Goal: Task Accomplishment & Management: Manage account settings

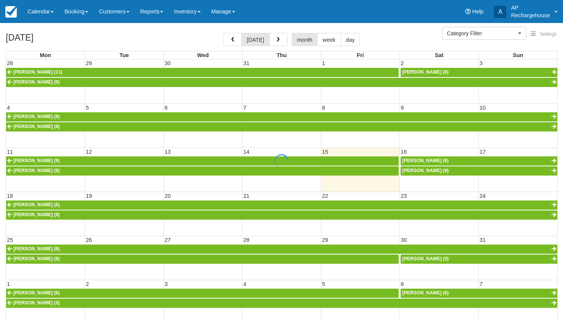
select select
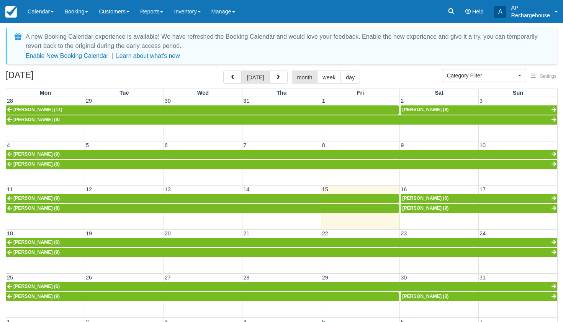
click at [416, 198] on span "Kaspar Etter (6)" at bounding box center [425, 197] width 46 height 5
select select
click at [420, 209] on span "Jan-Benedikt Fischer (9)" at bounding box center [425, 207] width 46 height 5
select select
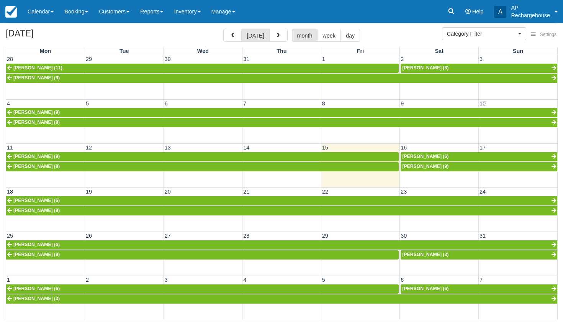
scroll to position [41, 0]
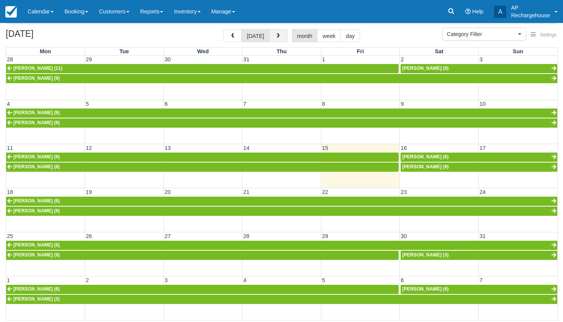
click at [276, 38] on span "button" at bounding box center [278, 35] width 5 height 5
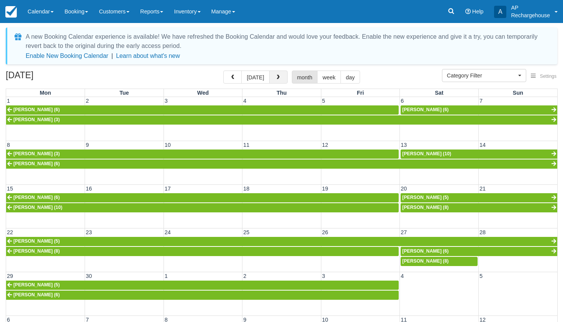
click at [276, 78] on span "button" at bounding box center [278, 77] width 5 height 5
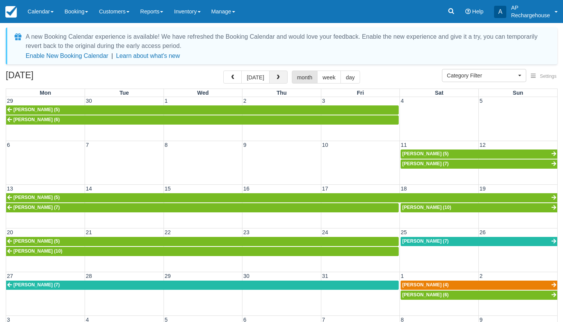
click at [276, 78] on span "button" at bounding box center [278, 77] width 5 height 5
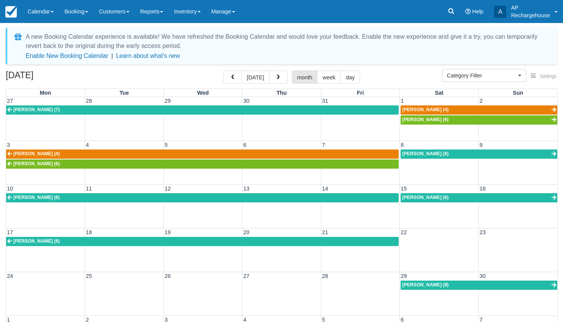
click at [409, 199] on span "Regula Selbmann (6)" at bounding box center [425, 197] width 46 height 5
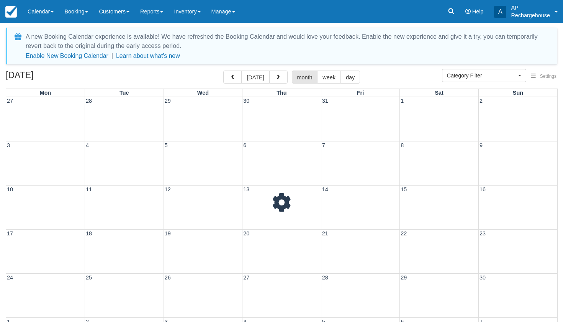
select select
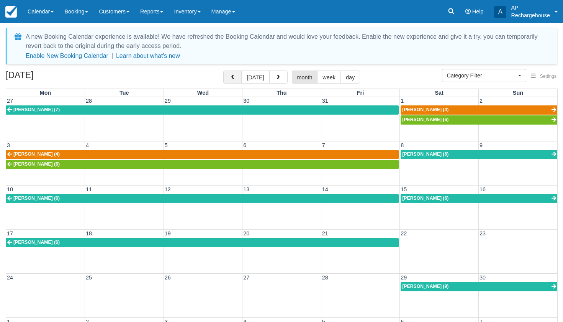
click at [232, 76] on span "button" at bounding box center [232, 77] width 5 height 5
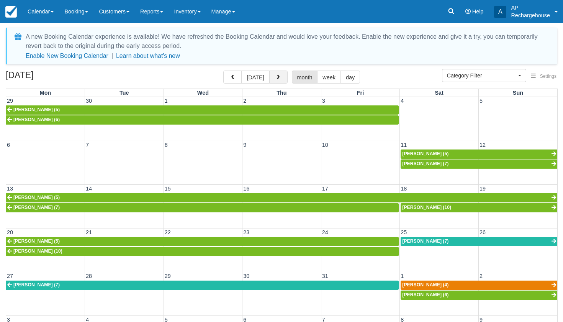
click at [279, 76] on span "button" at bounding box center [278, 77] width 5 height 5
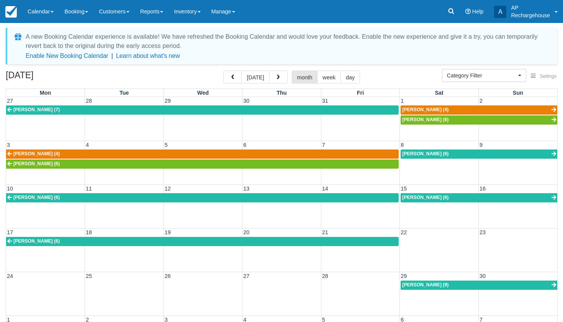
click at [409, 154] on span "Bettina Drews (6)" at bounding box center [425, 153] width 46 height 5
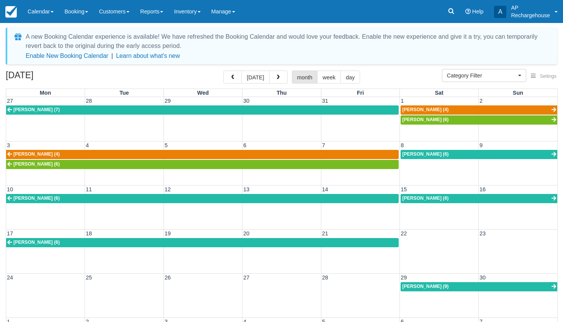
select select
click at [414, 152] on span "Bettina Drews (6)" at bounding box center [425, 153] width 46 height 5
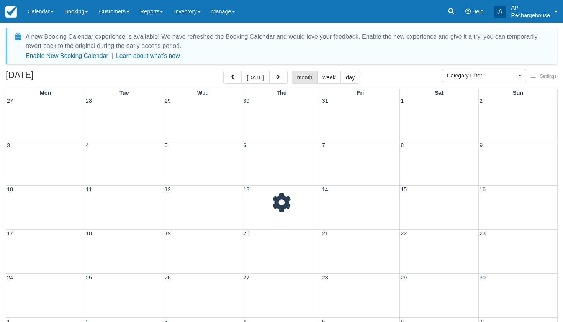
select select
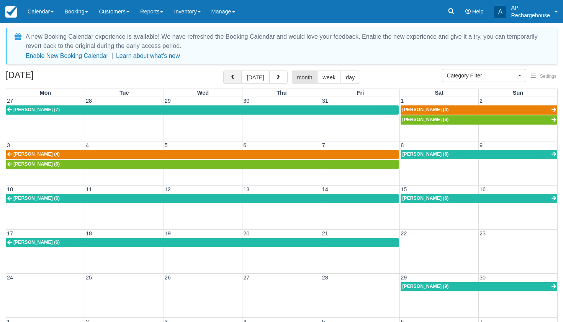
click at [233, 77] on span "button" at bounding box center [232, 77] width 5 height 5
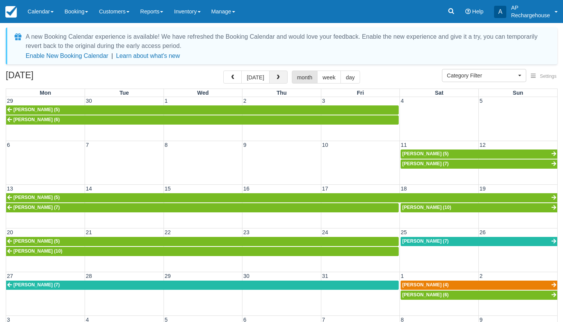
click at [276, 77] on span "button" at bounding box center [278, 77] width 5 height 5
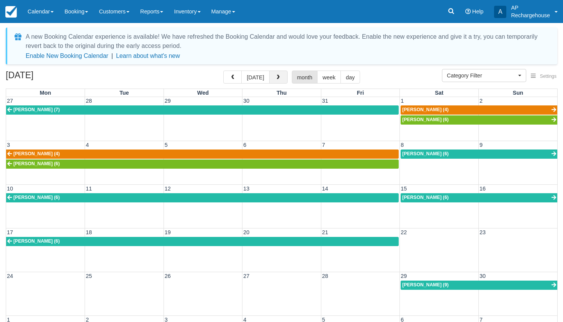
click at [276, 77] on span "button" at bounding box center [278, 77] width 5 height 5
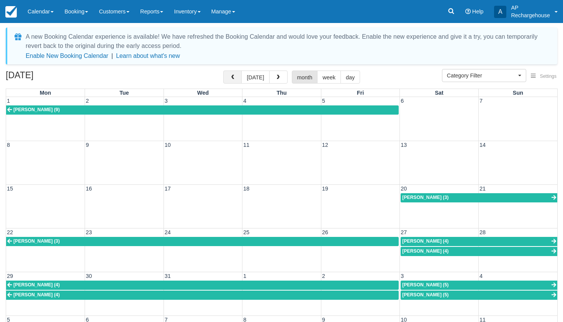
click at [232, 75] on span "button" at bounding box center [232, 77] width 5 height 5
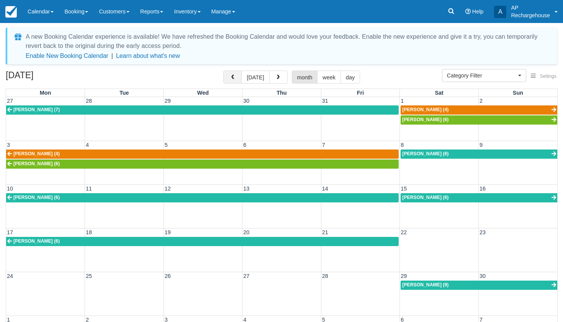
click at [232, 75] on span "button" at bounding box center [232, 77] width 5 height 5
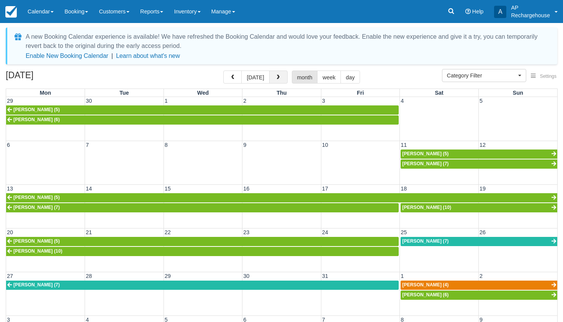
click at [276, 79] on span "button" at bounding box center [278, 77] width 5 height 5
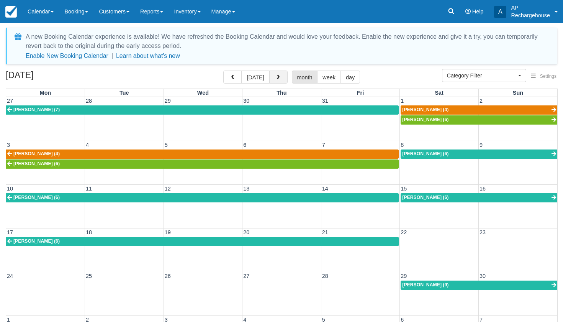
click at [276, 79] on span "button" at bounding box center [278, 77] width 5 height 5
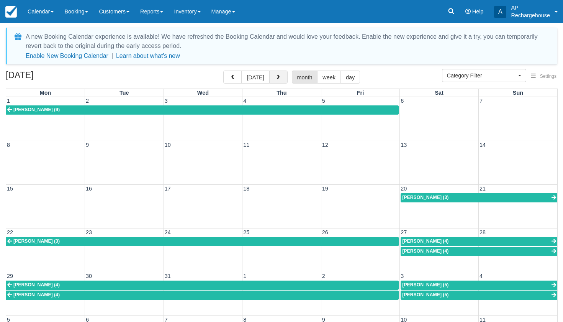
click at [276, 79] on span "button" at bounding box center [278, 77] width 5 height 5
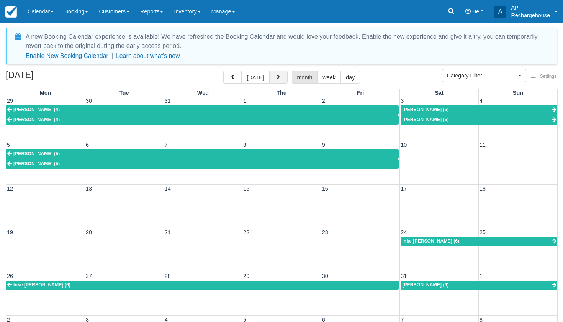
click at [276, 79] on span "button" at bounding box center [278, 77] width 5 height 5
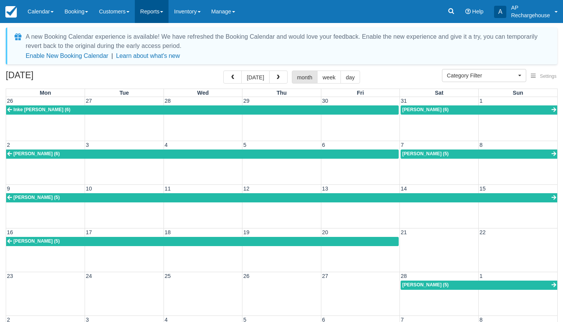
click at [163, 13] on link "Reports" at bounding box center [152, 11] width 34 height 23
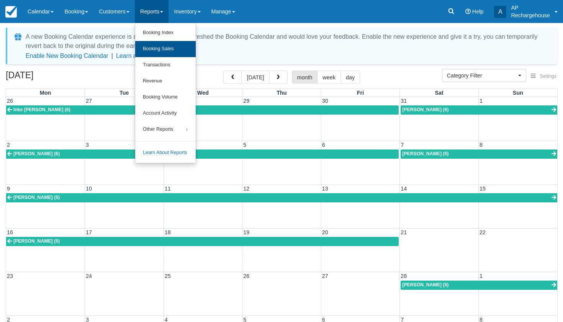
click at [169, 46] on link "Booking Sales" at bounding box center [165, 49] width 61 height 16
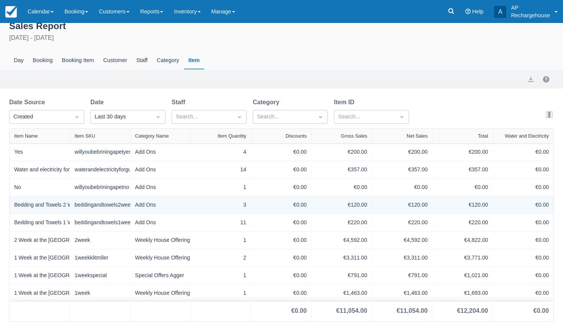
scroll to position [9, 0]
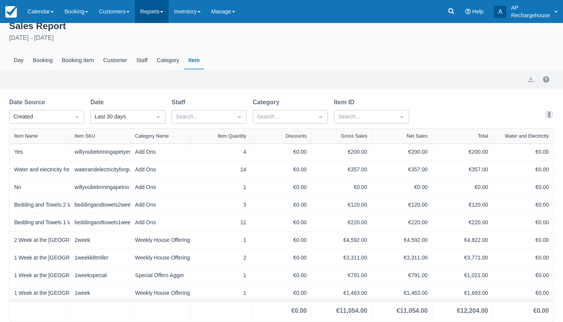
click at [160, 15] on link "Reports" at bounding box center [152, 11] width 34 height 23
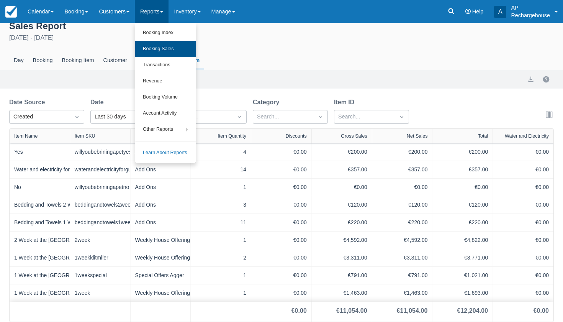
click at [166, 53] on link "Booking Sales" at bounding box center [165, 49] width 61 height 16
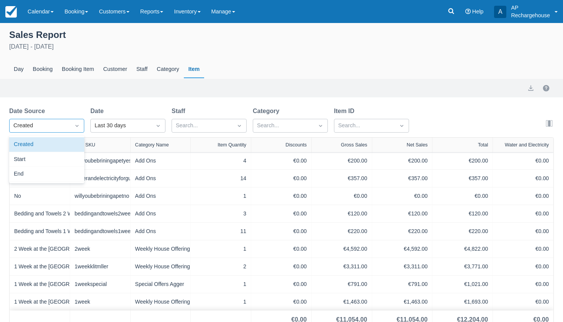
click at [60, 125] on div "Created" at bounding box center [39, 125] width 53 height 8
click at [52, 161] on div "Start" at bounding box center [46, 159] width 75 height 15
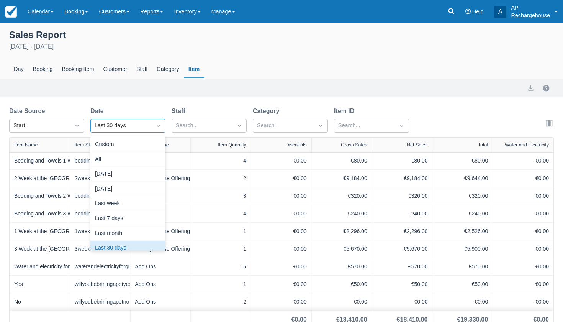
click at [102, 127] on div "Last 30 days" at bounding box center [121, 125] width 53 height 8
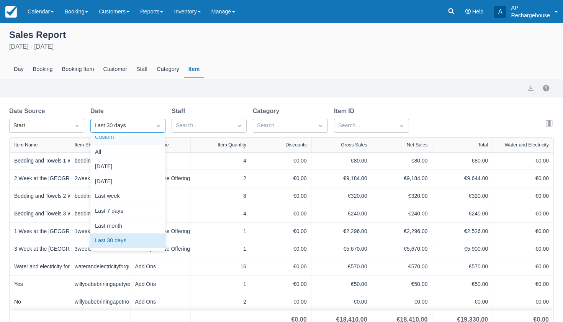
click at [104, 139] on div "Custom" at bounding box center [127, 137] width 75 height 15
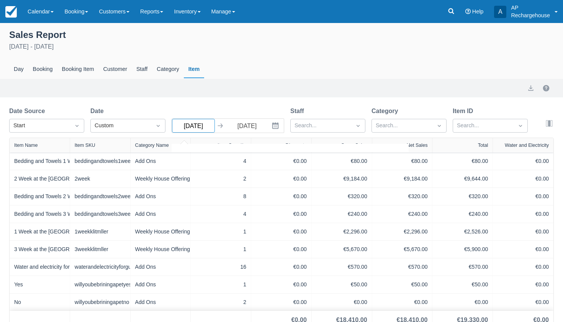
click at [184, 126] on input "Jul 16 25" at bounding box center [193, 126] width 43 height 14
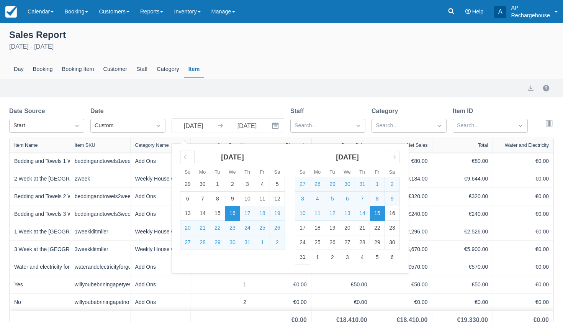
click at [187, 157] on icon "Move backward to switch to the previous month." at bounding box center [187, 156] width 7 height 7
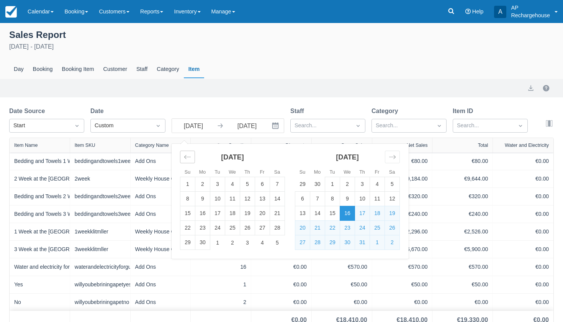
click at [187, 157] on icon "Move backward to switch to the previous month." at bounding box center [187, 156] width 7 height 7
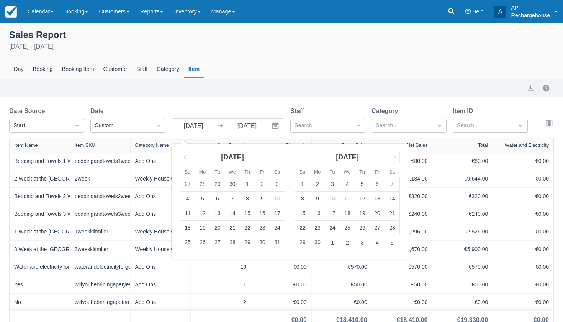
click at [187, 157] on icon "Move backward to switch to the previous month." at bounding box center [187, 156] width 7 height 7
click at [235, 184] on td "1" at bounding box center [232, 184] width 15 height 15
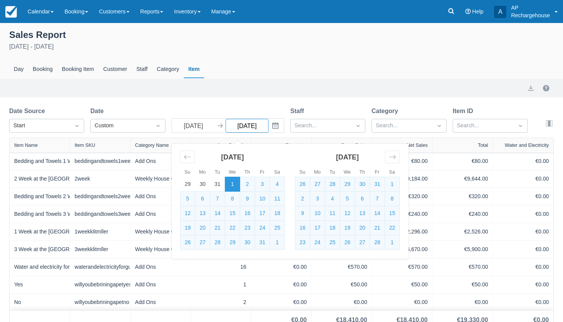
type input "Jan 01 25"
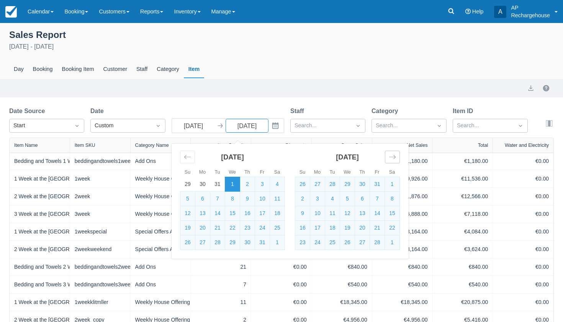
click at [393, 154] on icon "Move forward to switch to the next month." at bounding box center [392, 156] width 7 height 7
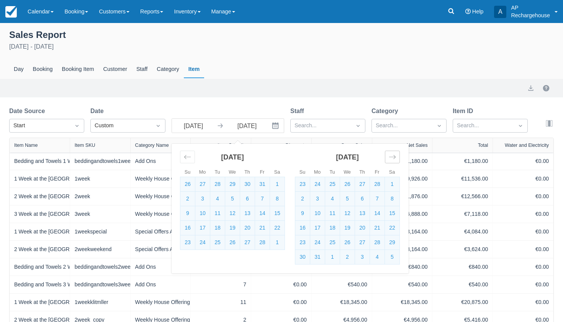
click at [393, 154] on icon "Move forward to switch to the next month." at bounding box center [392, 156] width 7 height 7
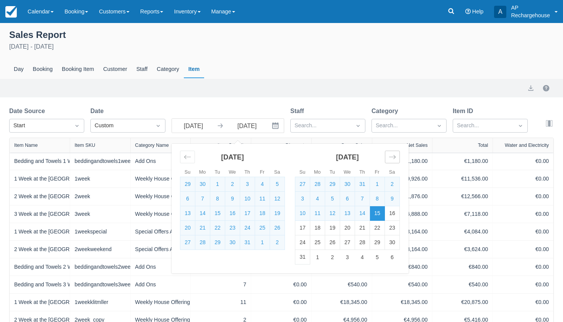
click at [393, 154] on icon "Move forward to switch to the next month." at bounding box center [392, 156] width 7 height 7
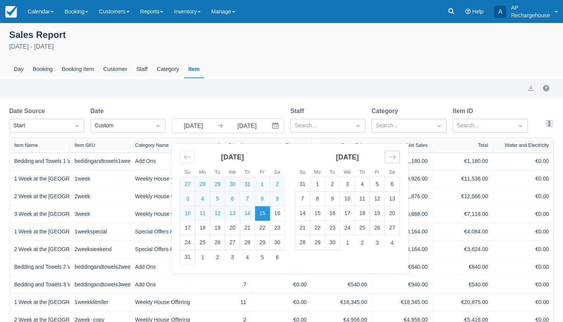
click at [393, 154] on icon "Move forward to switch to the next month." at bounding box center [392, 156] width 7 height 7
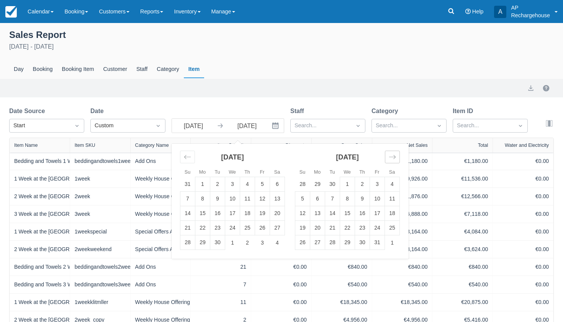
click at [393, 154] on icon "Move forward to switch to the next month." at bounding box center [392, 156] width 7 height 7
click at [349, 243] on td "31" at bounding box center [347, 242] width 15 height 15
type input "Dec 31 25"
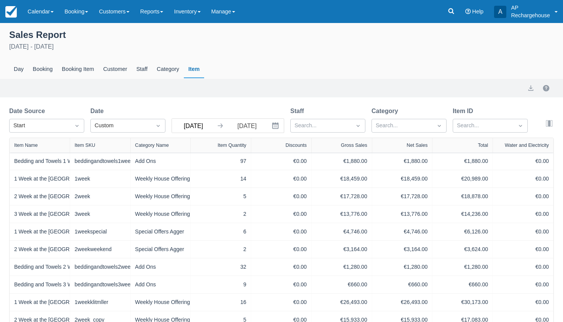
click at [207, 126] on input "Jan 01 25" at bounding box center [193, 126] width 43 height 14
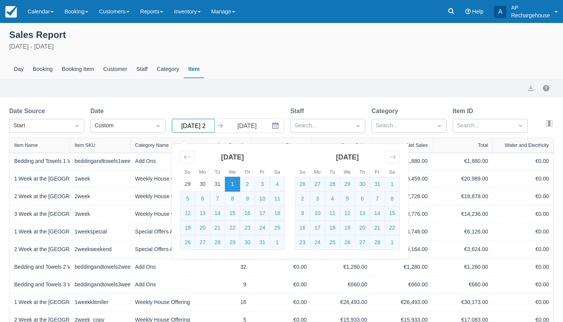
type input "Jan 01 24"
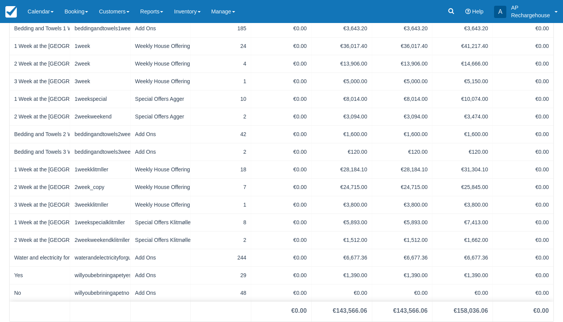
scroll to position [133, 0]
type input "Dec 31 24"
click at [38, 12] on link "Calendar" at bounding box center [40, 11] width 37 height 23
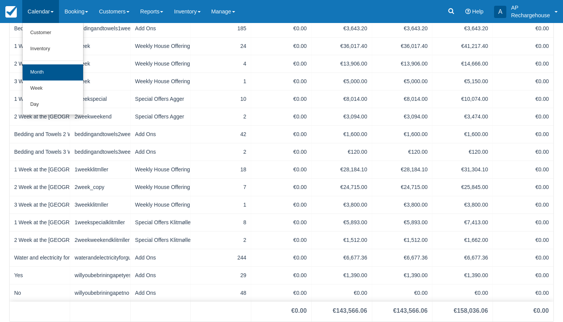
click at [47, 71] on link "Month" at bounding box center [53, 72] width 61 height 16
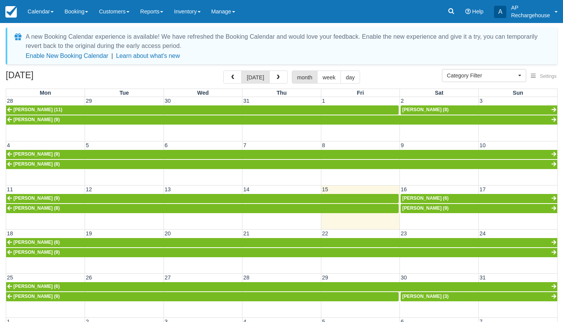
select select
click at [276, 78] on span "button" at bounding box center [278, 77] width 5 height 5
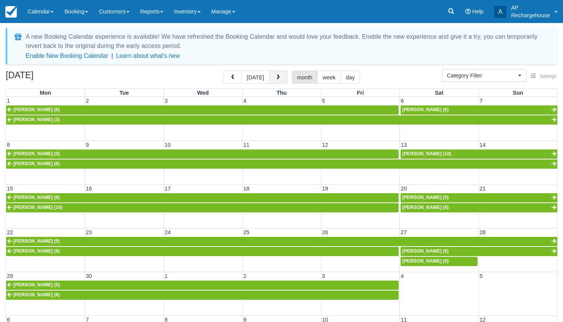
click at [276, 78] on span "button" at bounding box center [278, 77] width 5 height 5
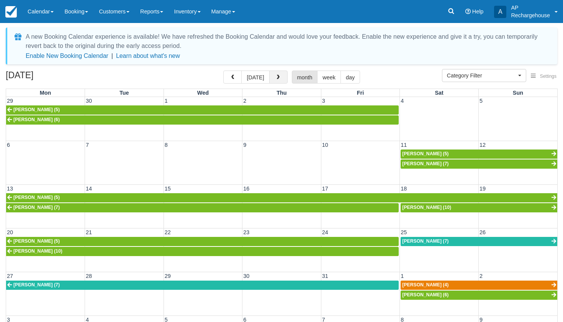
click at [276, 78] on span "button" at bounding box center [278, 77] width 5 height 5
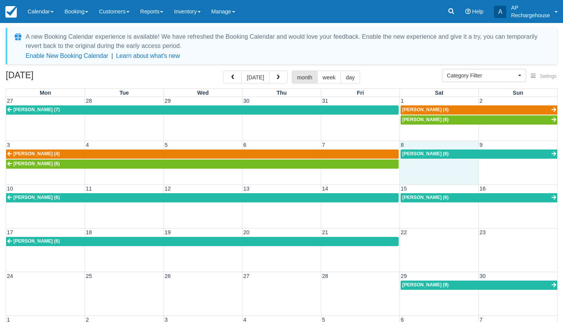
click at [406, 163] on td at bounding box center [439, 164] width 79 height 10
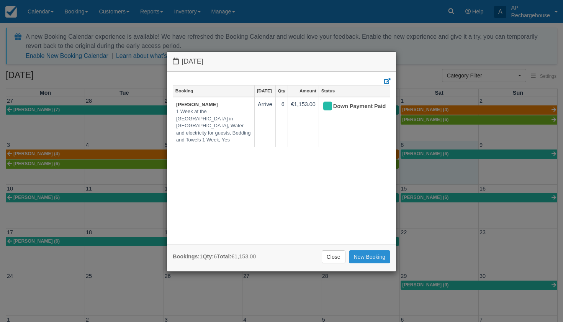
click at [367, 256] on link "New Booking" at bounding box center [370, 256] width 42 height 13
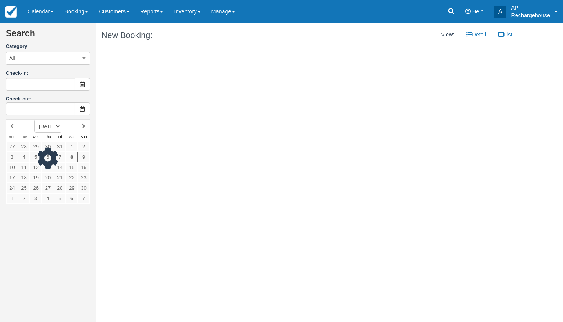
type input "[DATE]"
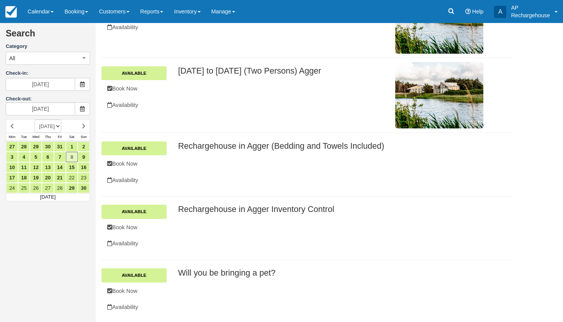
scroll to position [67, 0]
click at [143, 214] on link "Available" at bounding box center [134, 212] width 65 height 14
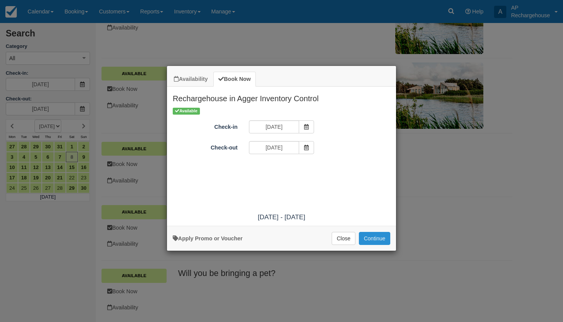
click at [371, 242] on button "Continue" at bounding box center [374, 238] width 31 height 13
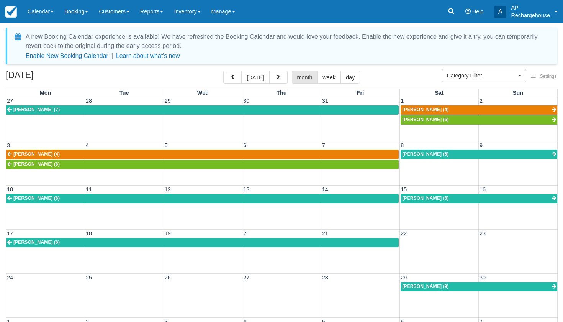
select select
click at [409, 164] on td at bounding box center [439, 164] width 79 height 10
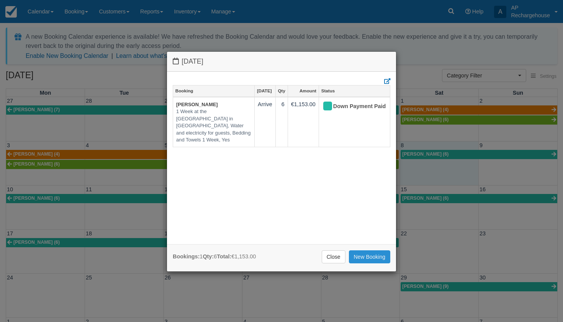
click at [368, 254] on link "New Booking" at bounding box center [370, 256] width 42 height 13
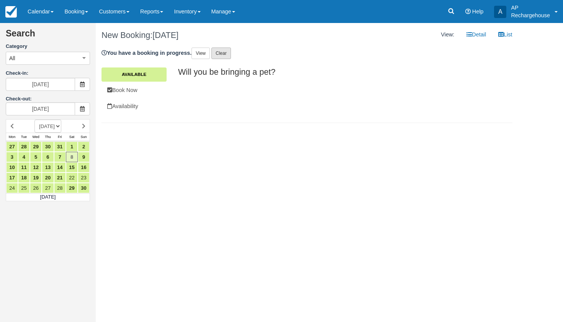
click at [223, 53] on link "Clear" at bounding box center [222, 53] width 20 height 11
click at [233, 55] on link "Confirm clear?" at bounding box center [233, 53] width 43 height 11
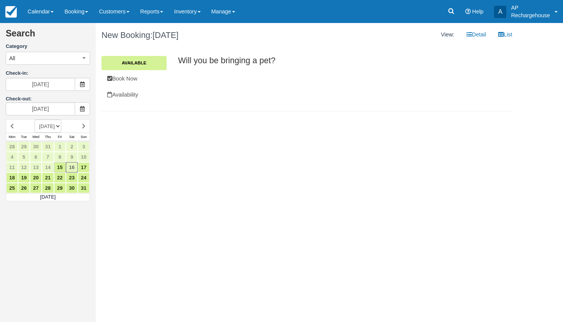
select select "20251101"
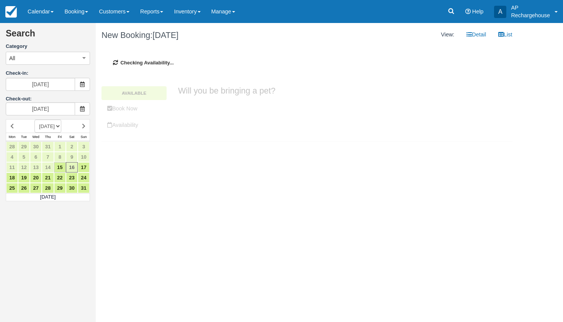
type input "Saturday November 01 2025"
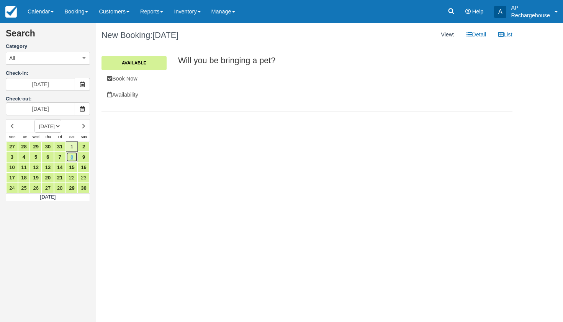
click at [72, 155] on link "8" at bounding box center [72, 157] width 12 height 10
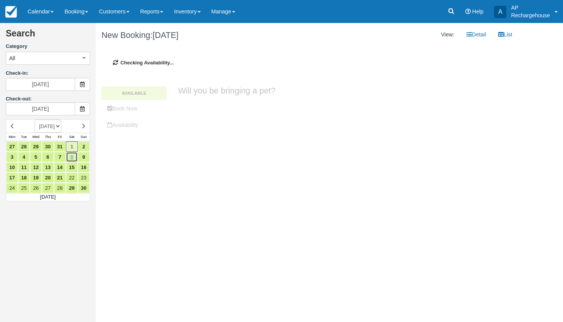
type input "[DATE]"
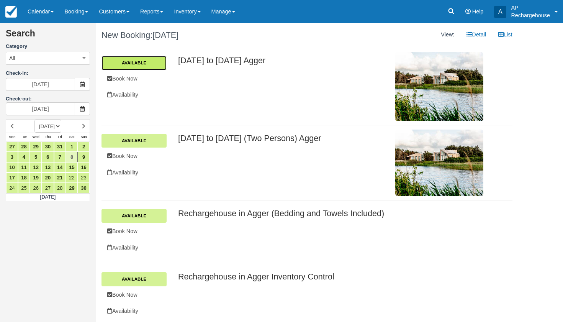
click at [146, 62] on link "Available" at bounding box center [134, 63] width 65 height 14
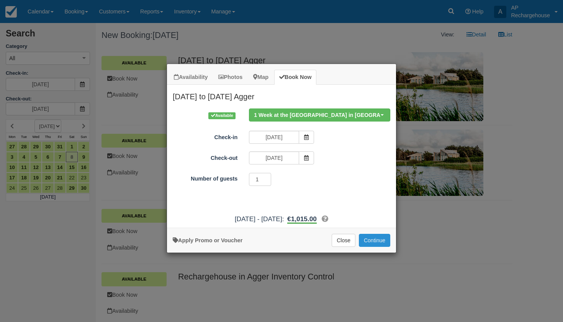
click at [371, 247] on button "Continue" at bounding box center [374, 240] width 31 height 13
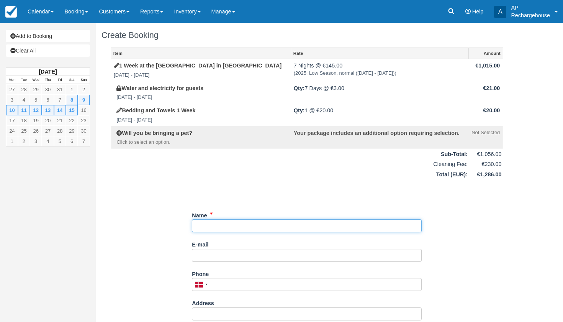
click at [224, 222] on input "Name" at bounding box center [307, 225] width 230 height 13
type input "Nyt Køkken"
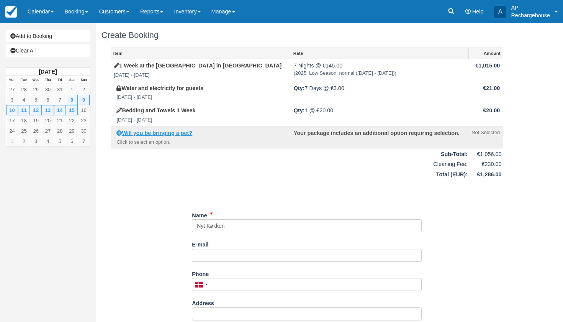
click at [174, 130] on strong "Will you be bringing a pet?" at bounding box center [157, 133] width 71 height 6
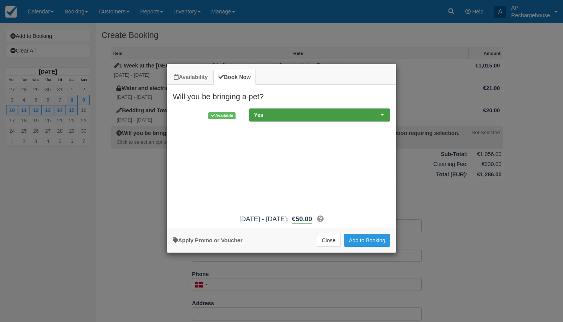
click at [264, 116] on span "Yes" at bounding box center [317, 115] width 126 height 8
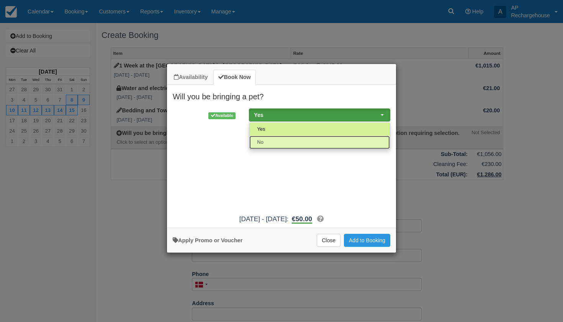
click at [265, 142] on link "No" at bounding box center [320, 142] width 141 height 13
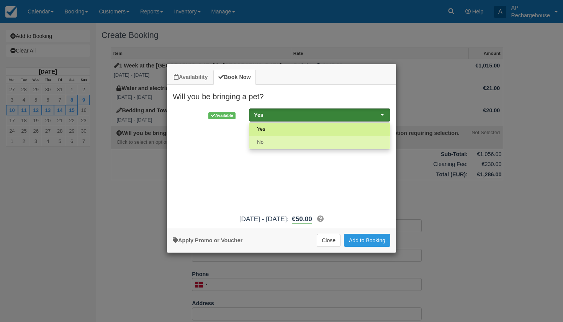
select select "81"
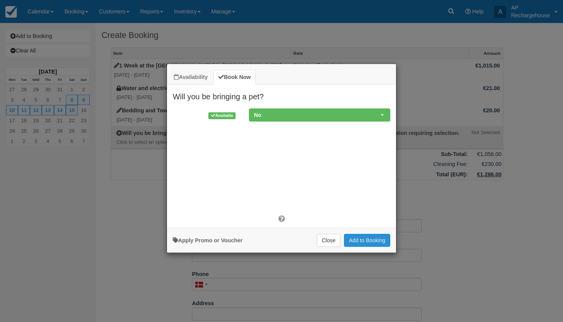
click at [365, 245] on button "Add to Booking" at bounding box center [367, 240] width 46 height 13
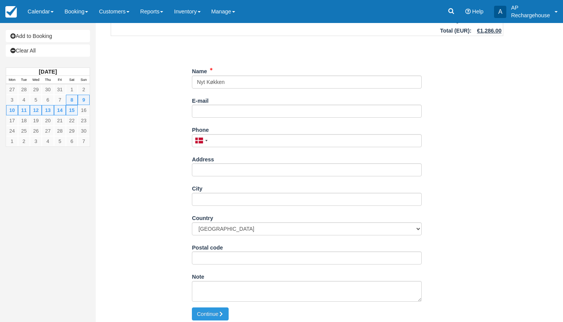
scroll to position [136, 0]
click at [210, 308] on button "Continue" at bounding box center [210, 314] width 37 height 13
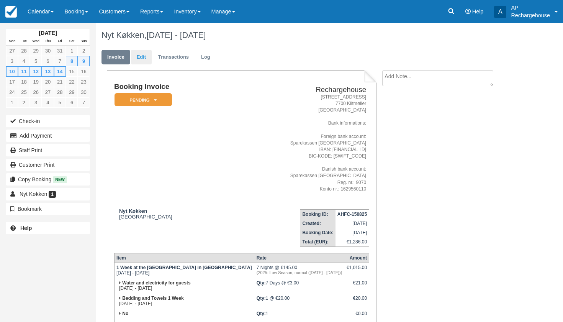
click at [141, 59] on link "Edit" at bounding box center [141, 57] width 21 height 15
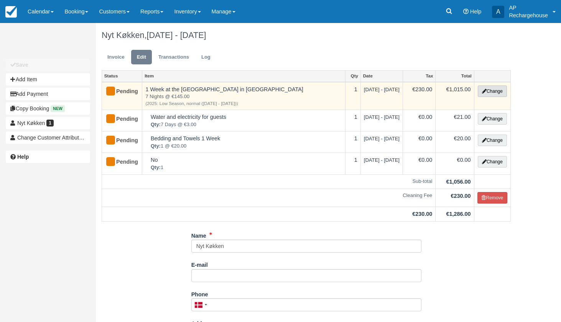
click at [494, 88] on button "Change" at bounding box center [492, 90] width 29 height 11
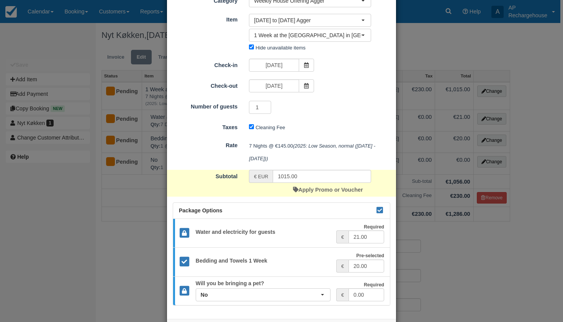
scroll to position [50, 0]
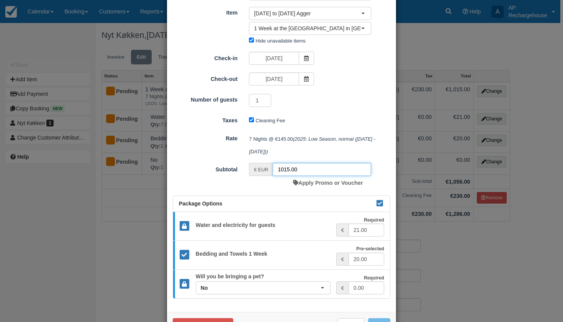
drag, startPoint x: 304, startPoint y: 171, endPoint x: 259, endPoint y: 170, distance: 44.1
click at [259, 170] on div "€ EUR 1015.00" at bounding box center [310, 169] width 122 height 13
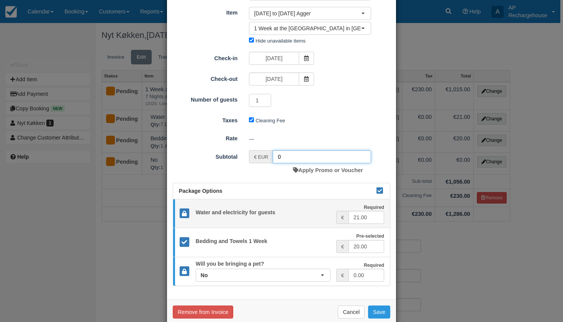
type input "0"
drag, startPoint x: 368, startPoint y: 218, endPoint x: 343, endPoint y: 217, distance: 24.6
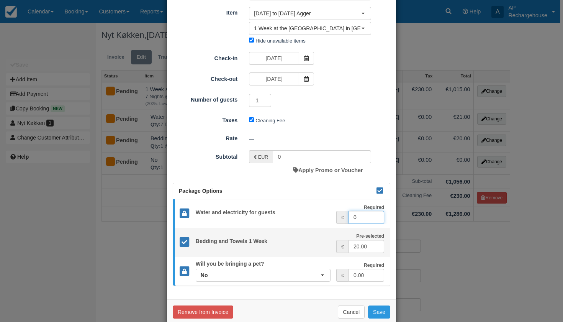
type input "0"
drag, startPoint x: 368, startPoint y: 246, endPoint x: 344, endPoint y: 245, distance: 24.5
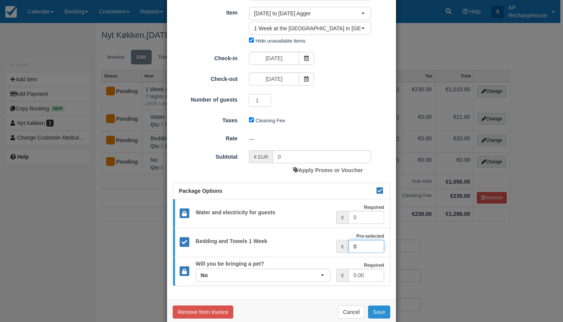
type input "0"
click at [375, 311] on button "Save" at bounding box center [379, 311] width 22 height 13
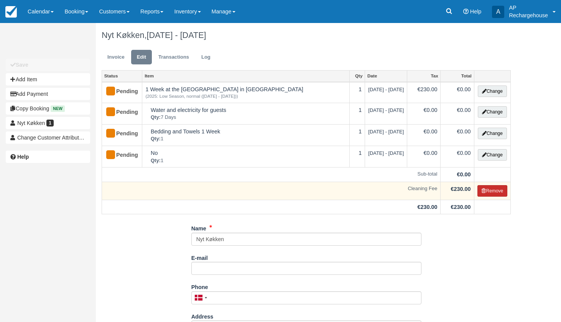
click at [486, 189] on button "Remove" at bounding box center [492, 190] width 30 height 11
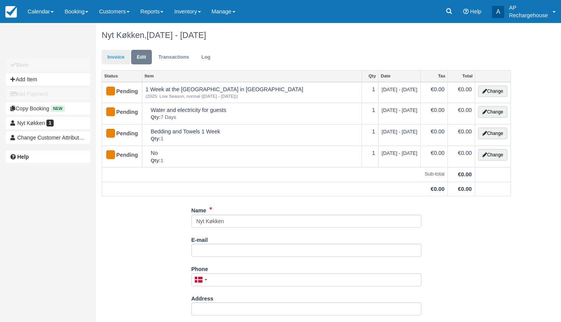
click at [117, 56] on link "Invoice" at bounding box center [116, 57] width 29 height 15
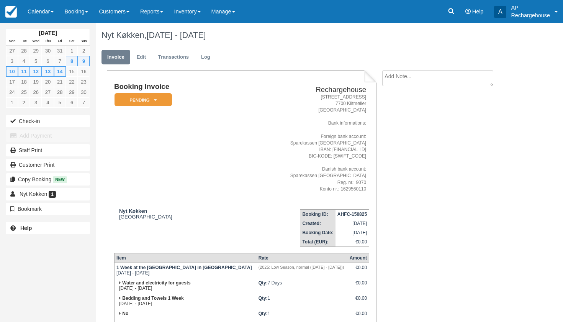
click at [155, 100] on icon at bounding box center [155, 100] width 3 height 5
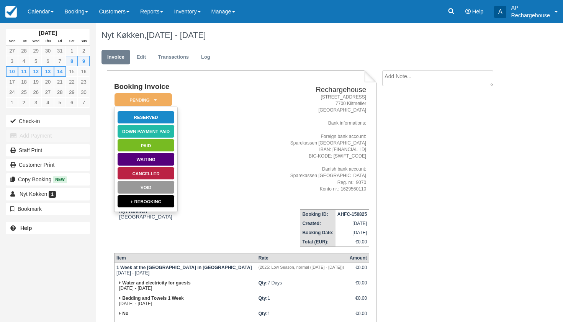
click at [451, 133] on div "Booking Invoice Pending   Reserved Down Payment Paid Paid Waiting Cancelled Voi…" at bounding box center [307, 231] width 422 height 322
click at [308, 46] on div "Nyt Køkken, [DATE] - [DATE]" at bounding box center [307, 35] width 423 height 25
click at [449, 183] on div "Booking Invoice Pending   Reserved Down Payment Paid Paid Waiting Cancelled Voi…" at bounding box center [307, 231] width 422 height 322
click at [110, 58] on link "Invoice" at bounding box center [116, 57] width 29 height 15
